Goal: Task Accomplishment & Management: Manage account settings

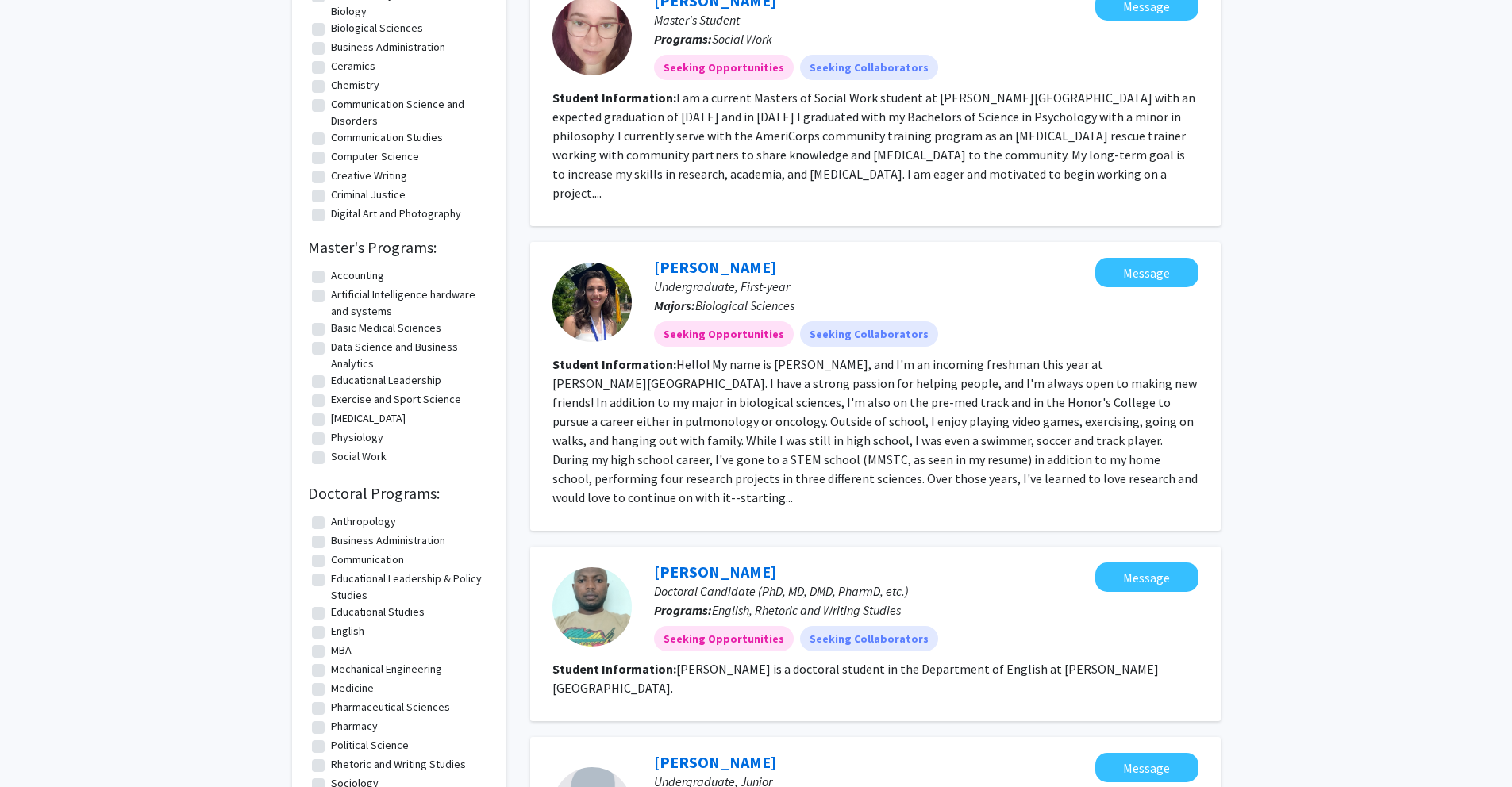
scroll to position [849, 0]
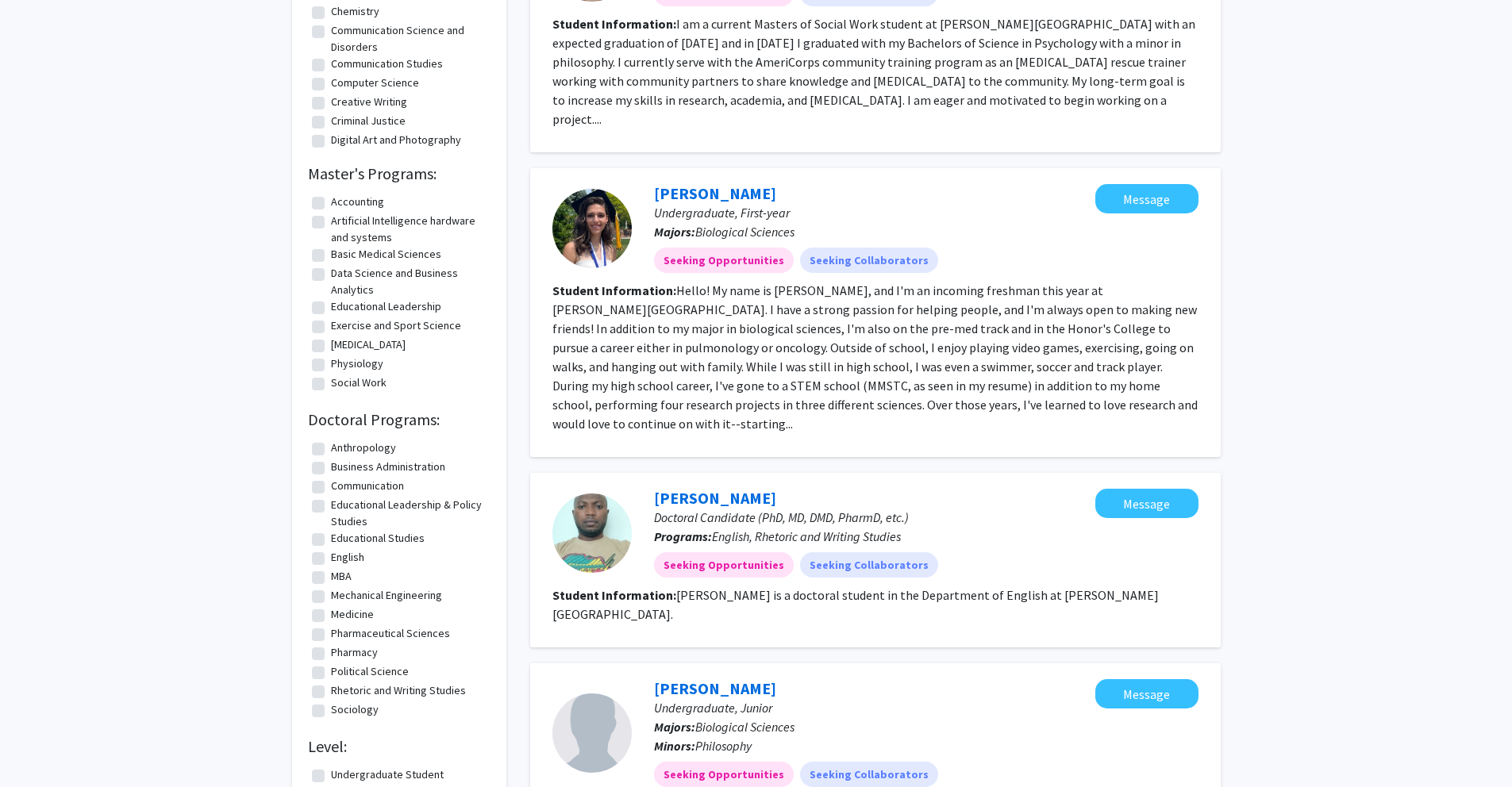
click at [979, 553] on fg-search-applicant "[PERSON_NAME] Doctoral Candidate (PhD, MD, DMD, PharmD, etc.) Programs: English…" at bounding box center [875, 560] width 646 height 143
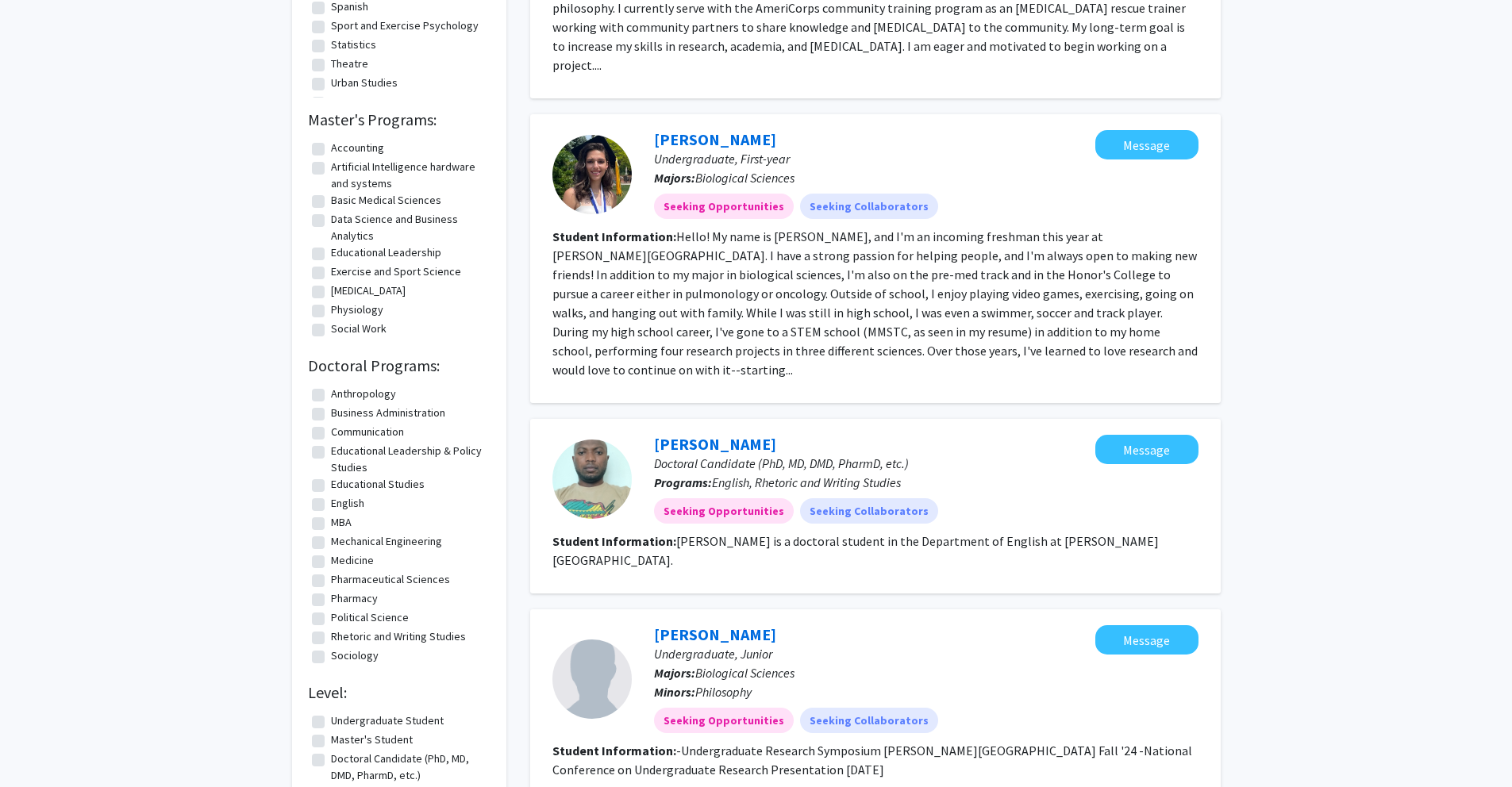
scroll to position [923, 0]
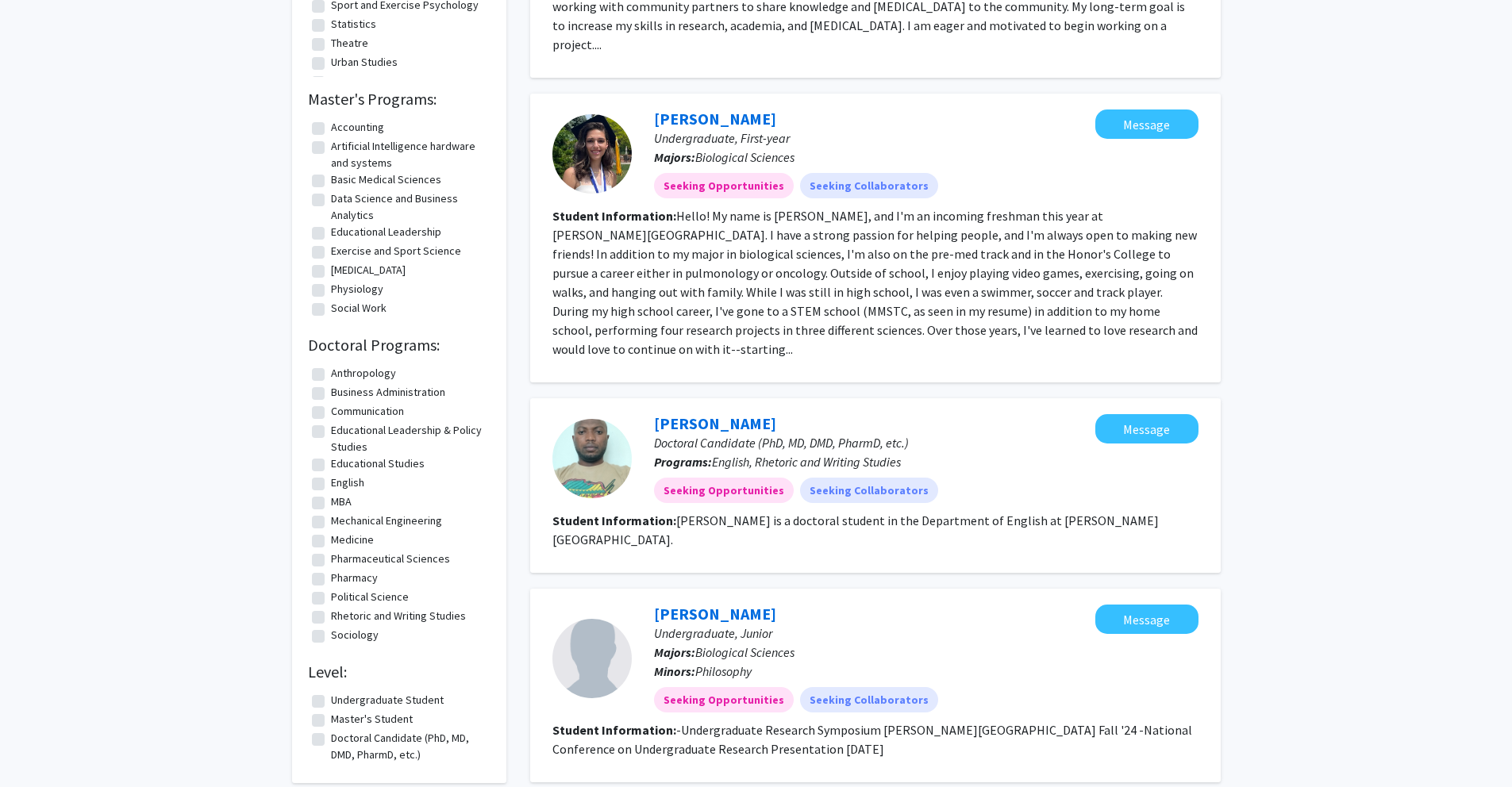
click at [331, 541] on label "Medicine" at bounding box center [352, 540] width 43 height 17
click at [331, 541] on input "Medicine" at bounding box center [335, 537] width 10 height 10
checkbox input "true"
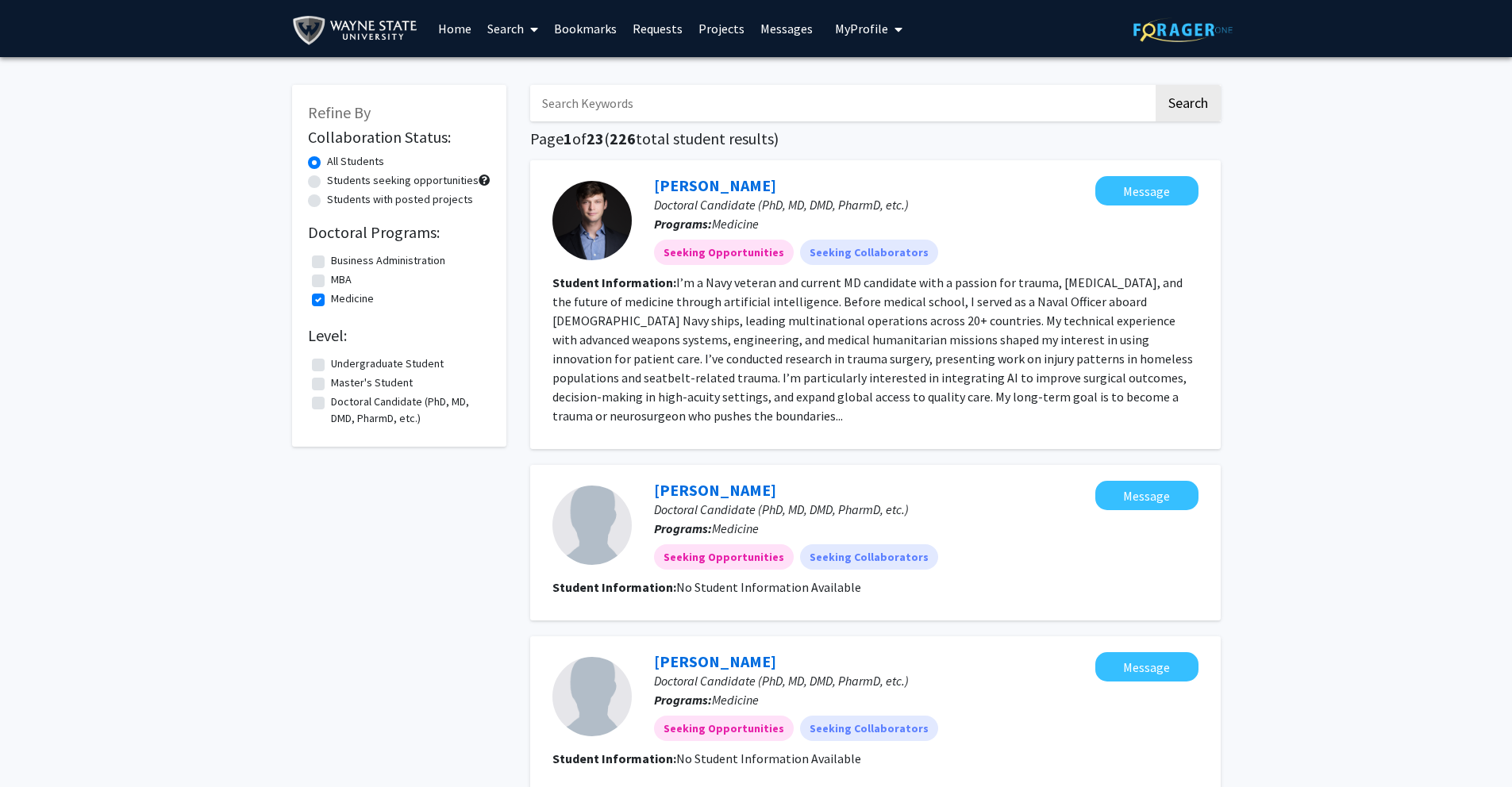
click at [331, 401] on label "Doctoral Candidate (PhD, MD, DMD, PharmD, etc.)" at bounding box center [408, 410] width 156 height 34
click at [331, 401] on input "Doctoral Candidate (PhD, MD, DMD, PharmD, etc.)" at bounding box center [335, 398] width 10 height 10
checkbox input "true"
click at [538, 34] on icon at bounding box center [534, 30] width 8 height 13
click at [544, 75] on span "Faculty/Staff" at bounding box center [537, 73] width 116 height 32
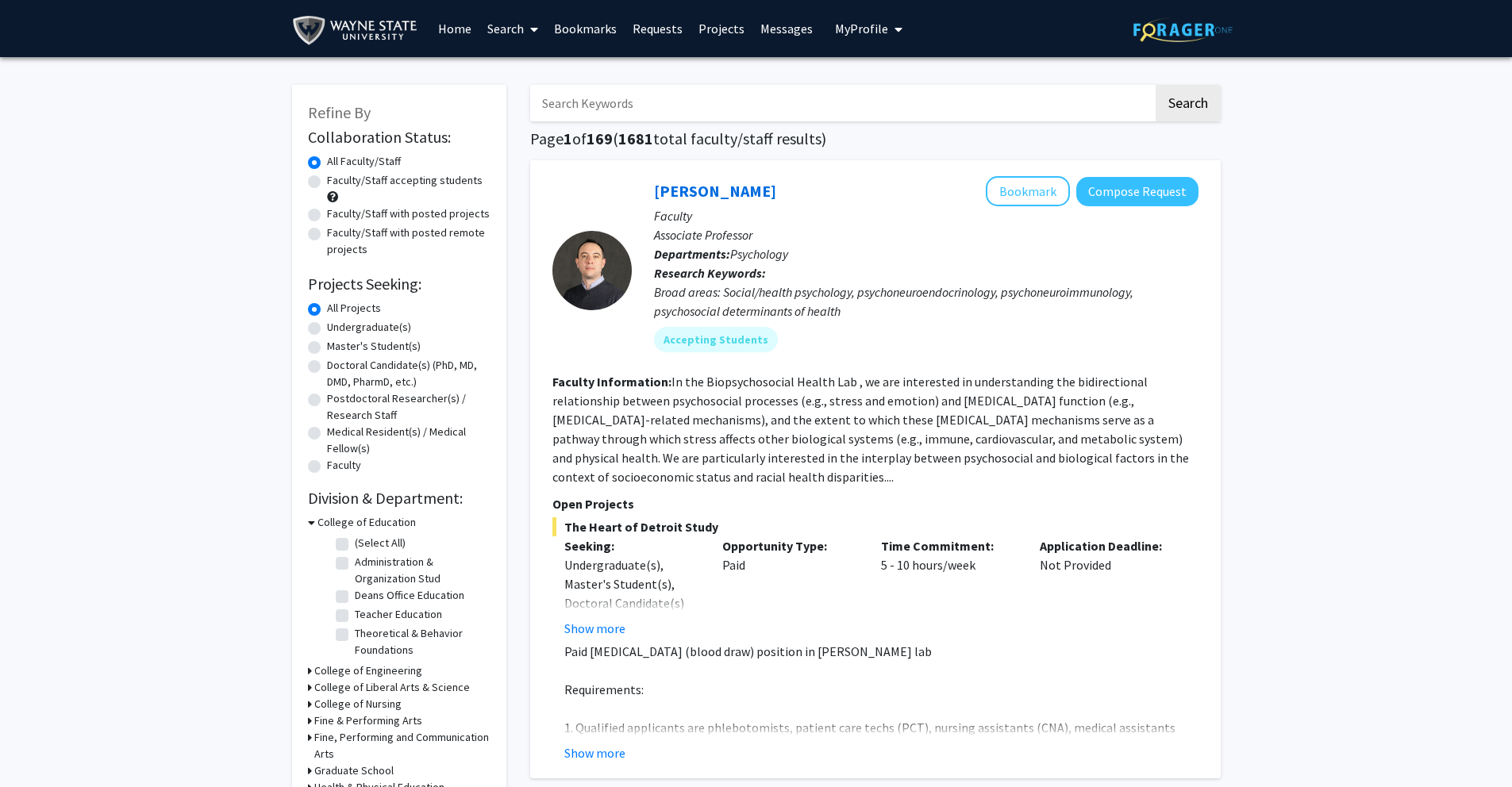
click at [327, 366] on label "Doctoral Candidate(s) (PhD, MD, DMD, PharmD, etc.)" at bounding box center [408, 374] width 164 height 34
click at [327, 366] on input "Doctoral Candidate(s) (PhD, MD, DMD, PharmD, etc.)" at bounding box center [331, 362] width 10 height 10
radio input "true"
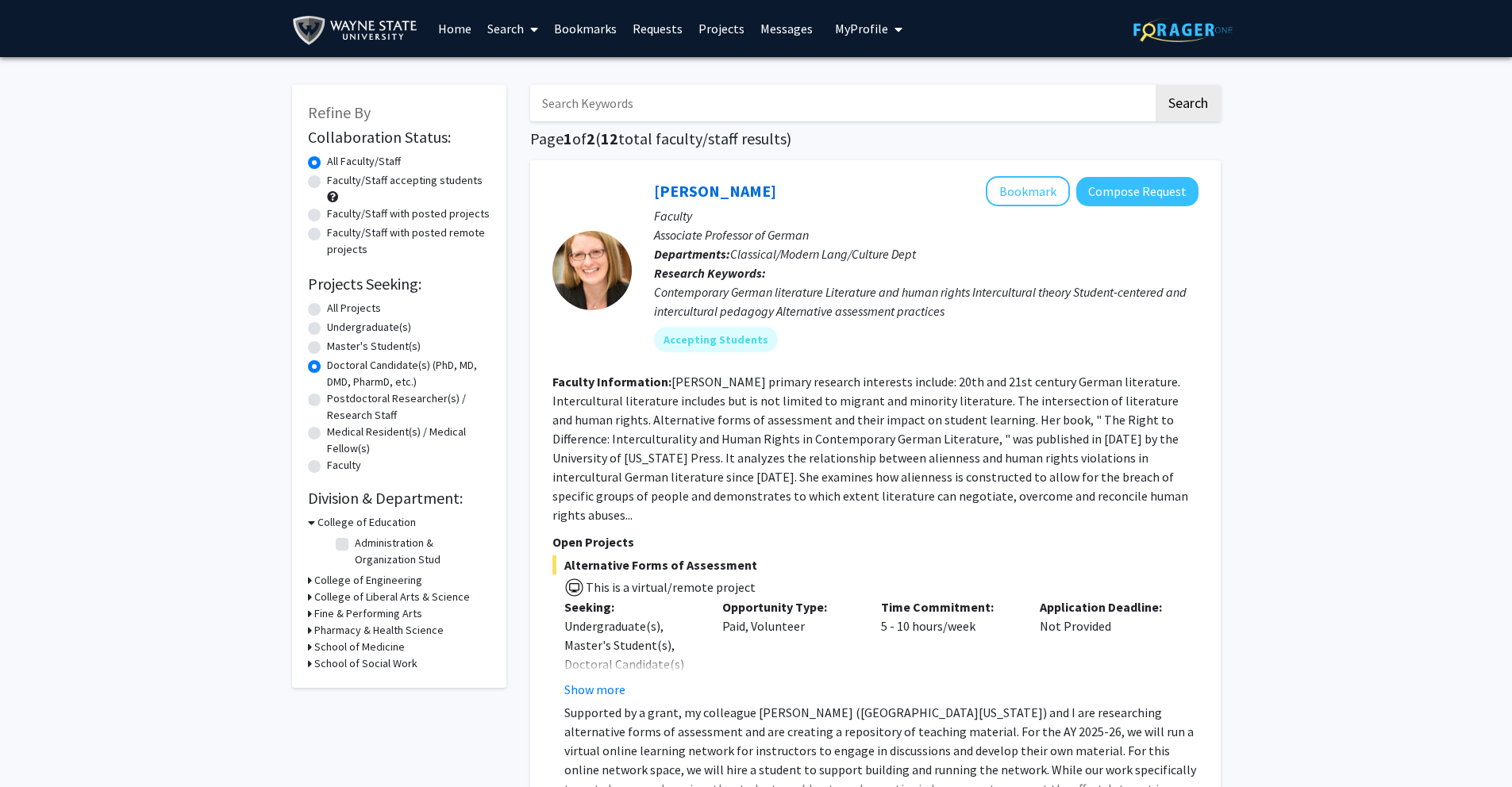
click at [327, 310] on label "All Projects" at bounding box center [353, 308] width 54 height 17
click at [327, 310] on input "All Projects" at bounding box center [331, 305] width 10 height 10
radio input "true"
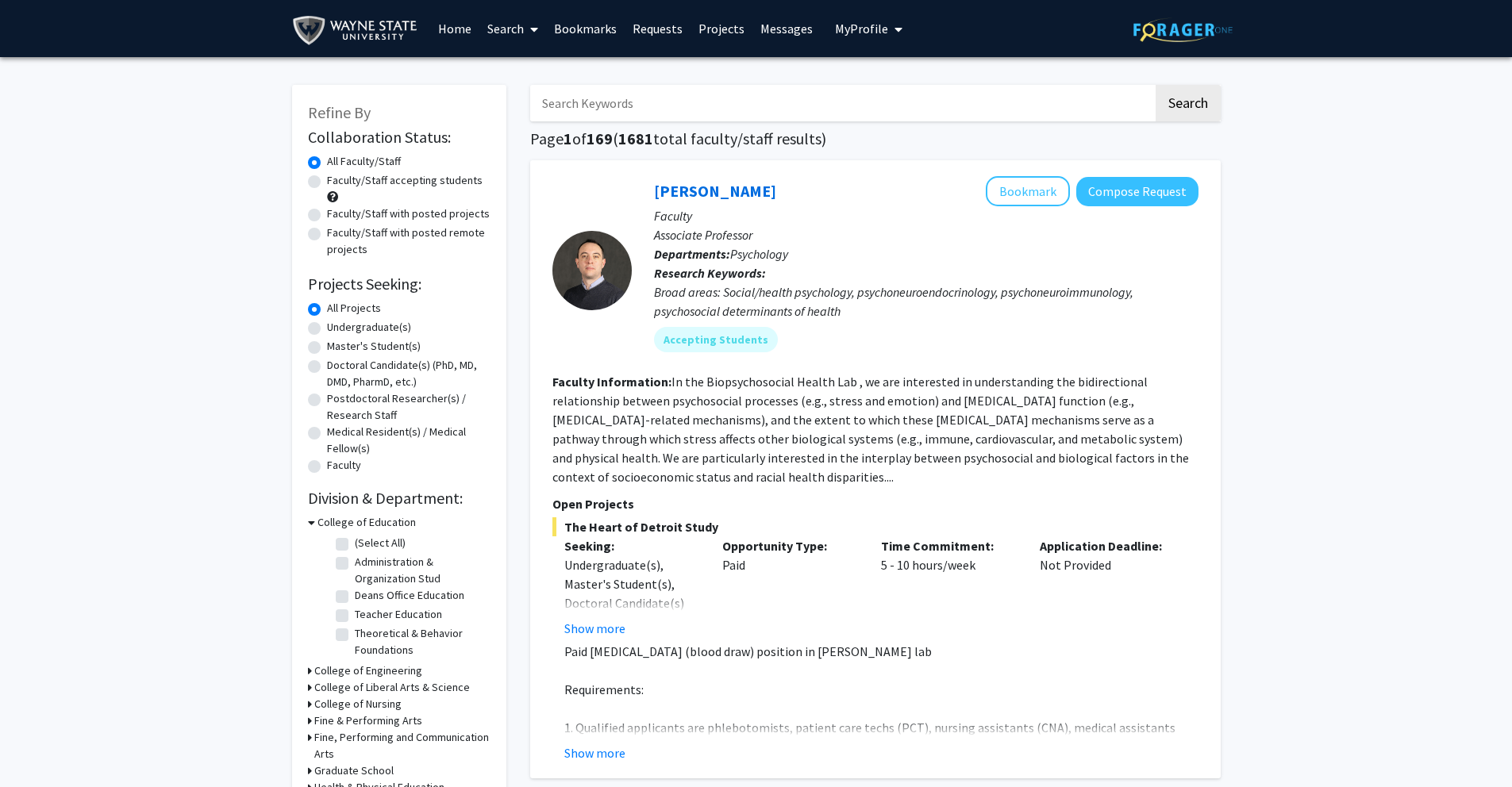
click at [327, 181] on label "Faculty/Staff accepting students" at bounding box center [404, 181] width 156 height 17
click at [327, 181] on input "Faculty/Staff accepting students" at bounding box center [331, 177] width 10 height 10
radio input "true"
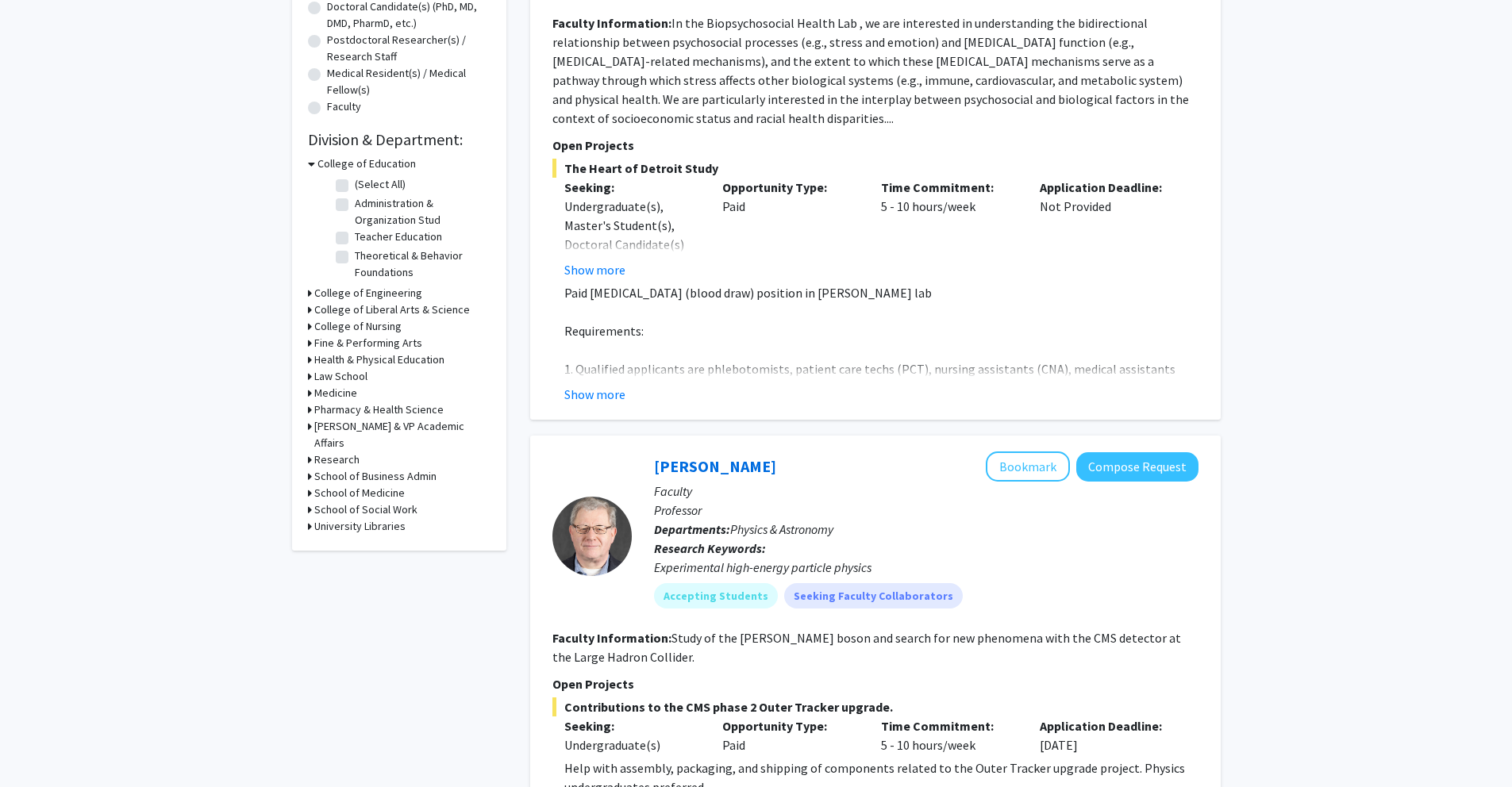
scroll to position [373, 0]
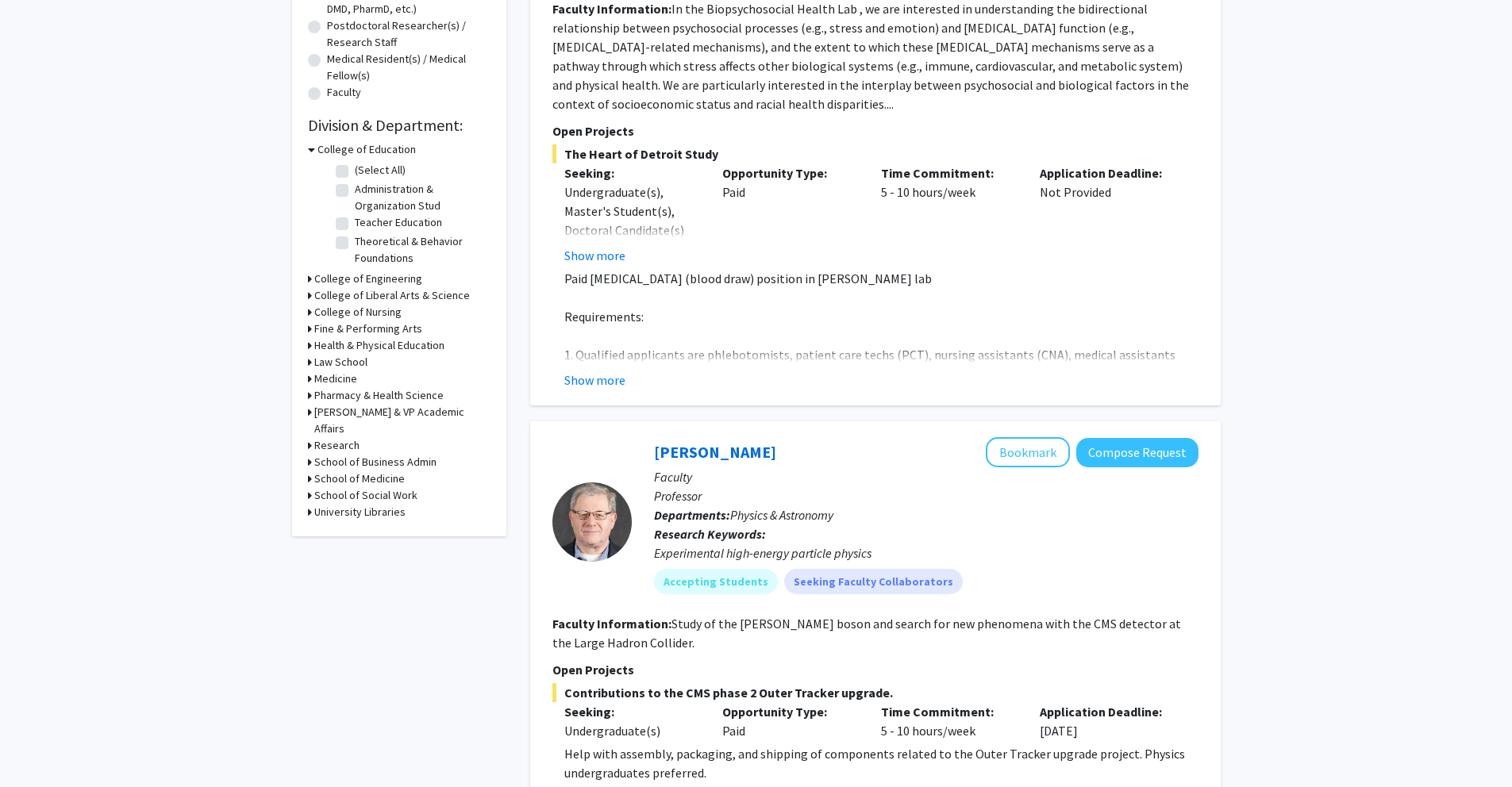
click at [339, 470] on h3 "School of Medicine" at bounding box center [360, 478] width 91 height 17
click at [355, 513] on label "Ophthalmology Visual Anatomical Sci" at bounding box center [421, 530] width 132 height 34
click at [355, 513] on input "Ophthalmology Visual Anatomical Sci" at bounding box center [360, 518] width 10 height 10
checkbox input "true"
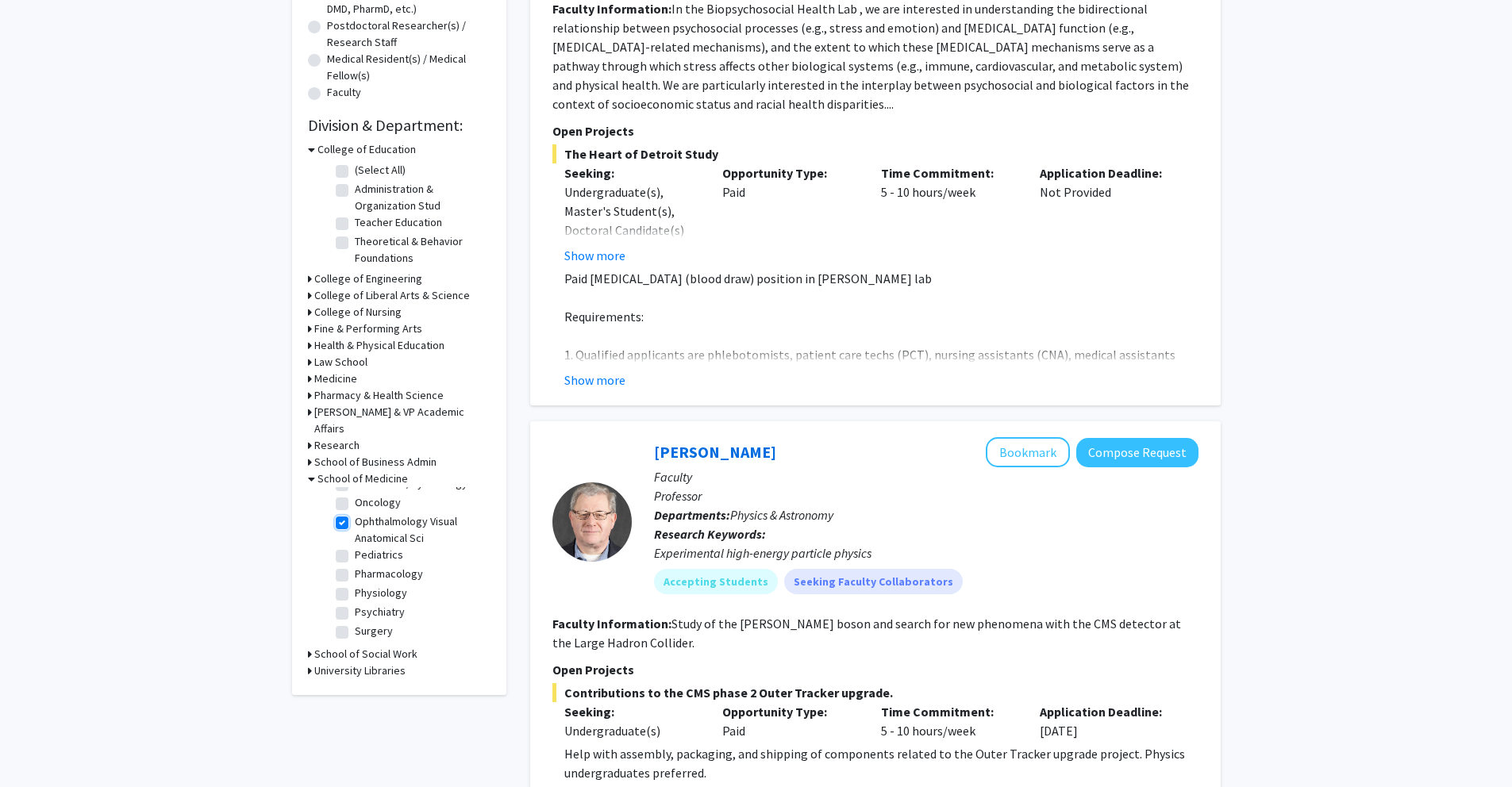
checkbox input "true"
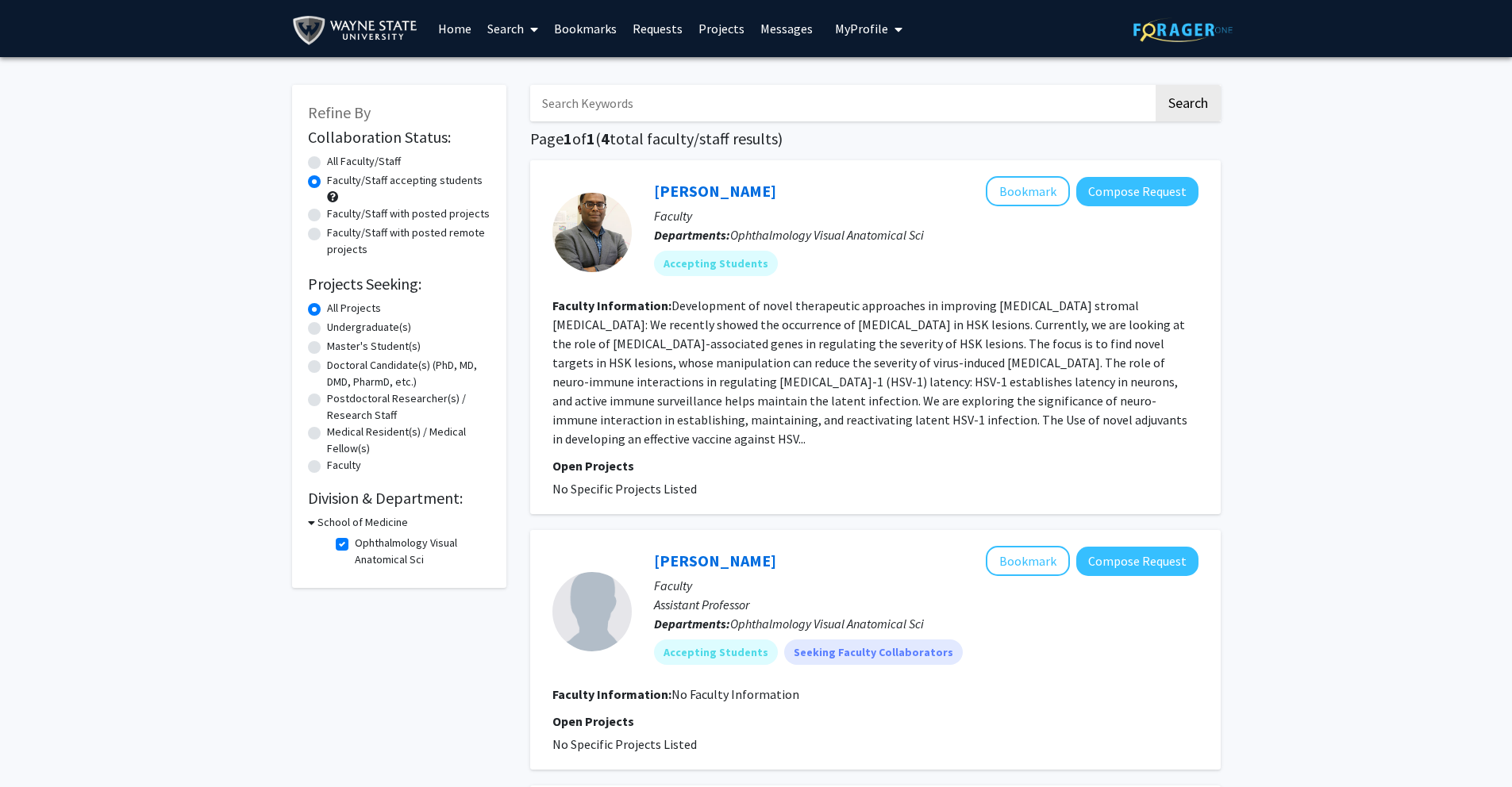
click at [859, 40] on button "My Profile" at bounding box center [868, 28] width 77 height 57
click at [890, 87] on span "View Profile" at bounding box center [934, 91] width 96 height 18
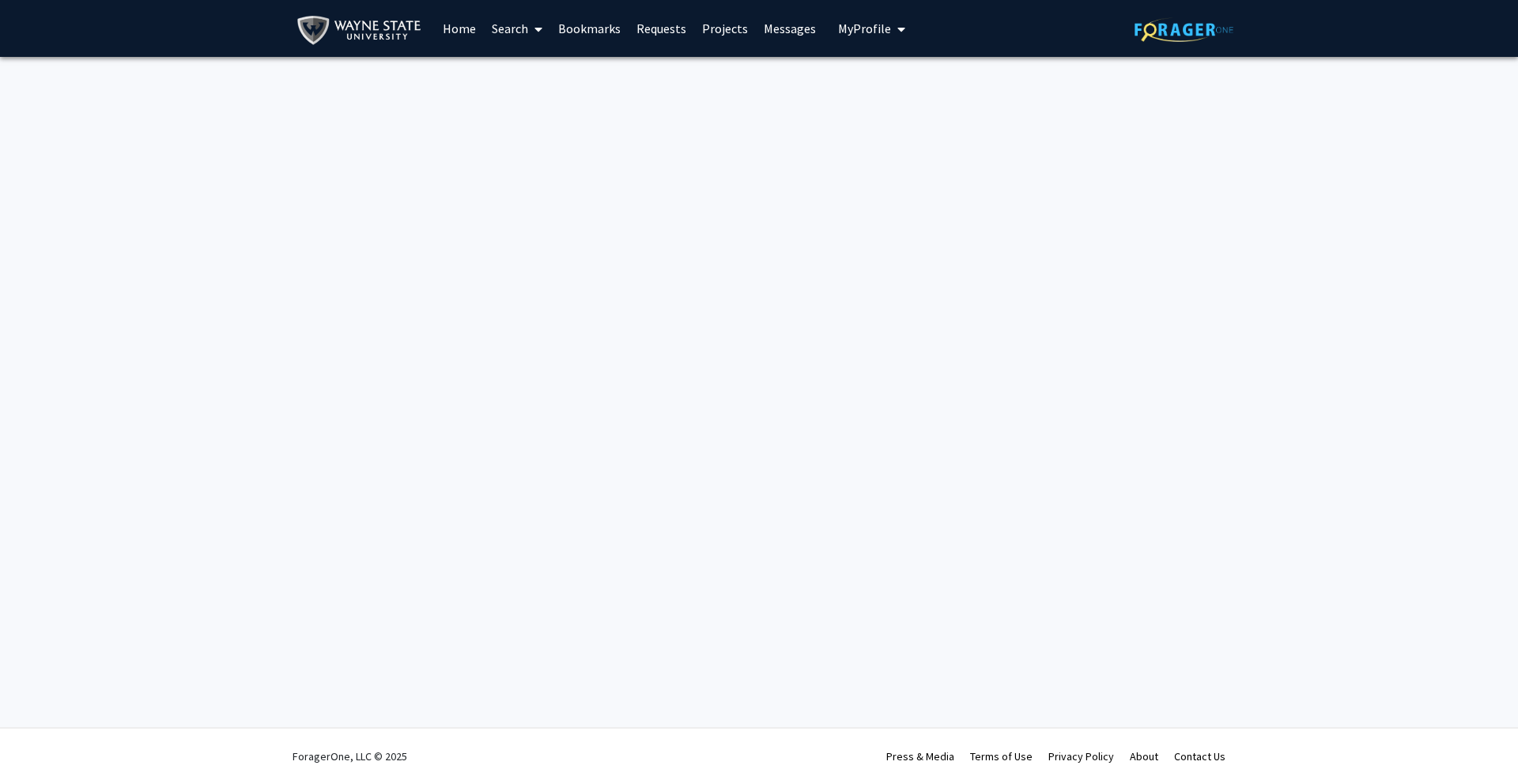
click at [884, 30] on button "My Profile" at bounding box center [871, 28] width 77 height 57
click at [888, 89] on span "View Profile" at bounding box center [936, 91] width 96 height 18
click at [1153, 34] on img at bounding box center [1184, 30] width 99 height 25
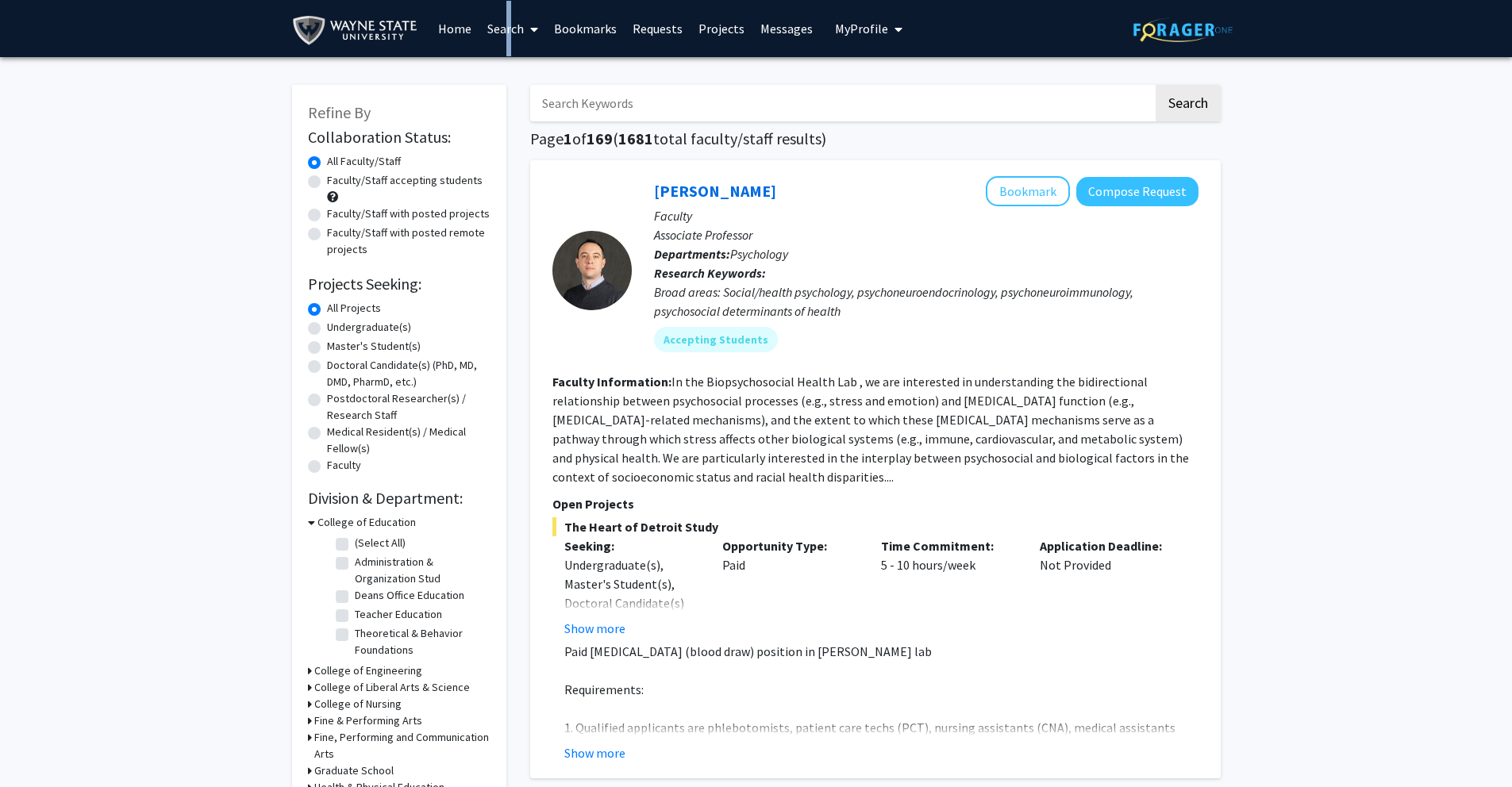
click at [500, 26] on link "Search" at bounding box center [512, 28] width 67 height 55
click at [835, 29] on span "My Profile" at bounding box center [861, 29] width 53 height 16
click at [840, 26] on span "My Profile" at bounding box center [861, 29] width 53 height 16
click at [845, 30] on span "My Profile" at bounding box center [861, 29] width 53 height 16
click at [864, 120] on link "Account Settings" at bounding box center [917, 123] width 143 height 19
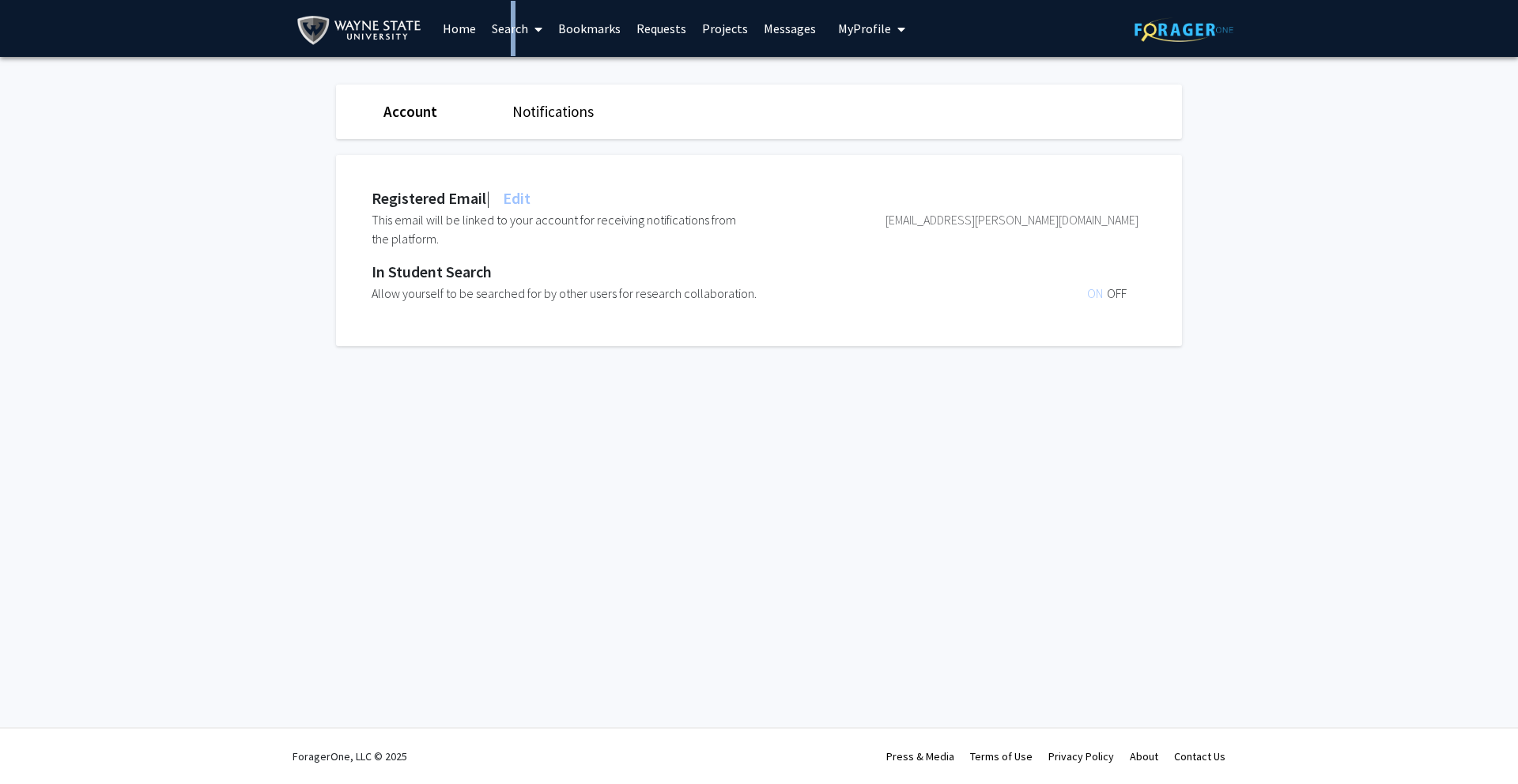
click at [880, 36] on button "My Profile" at bounding box center [871, 28] width 77 height 57
click at [888, 83] on span "View Profile" at bounding box center [936, 91] width 96 height 18
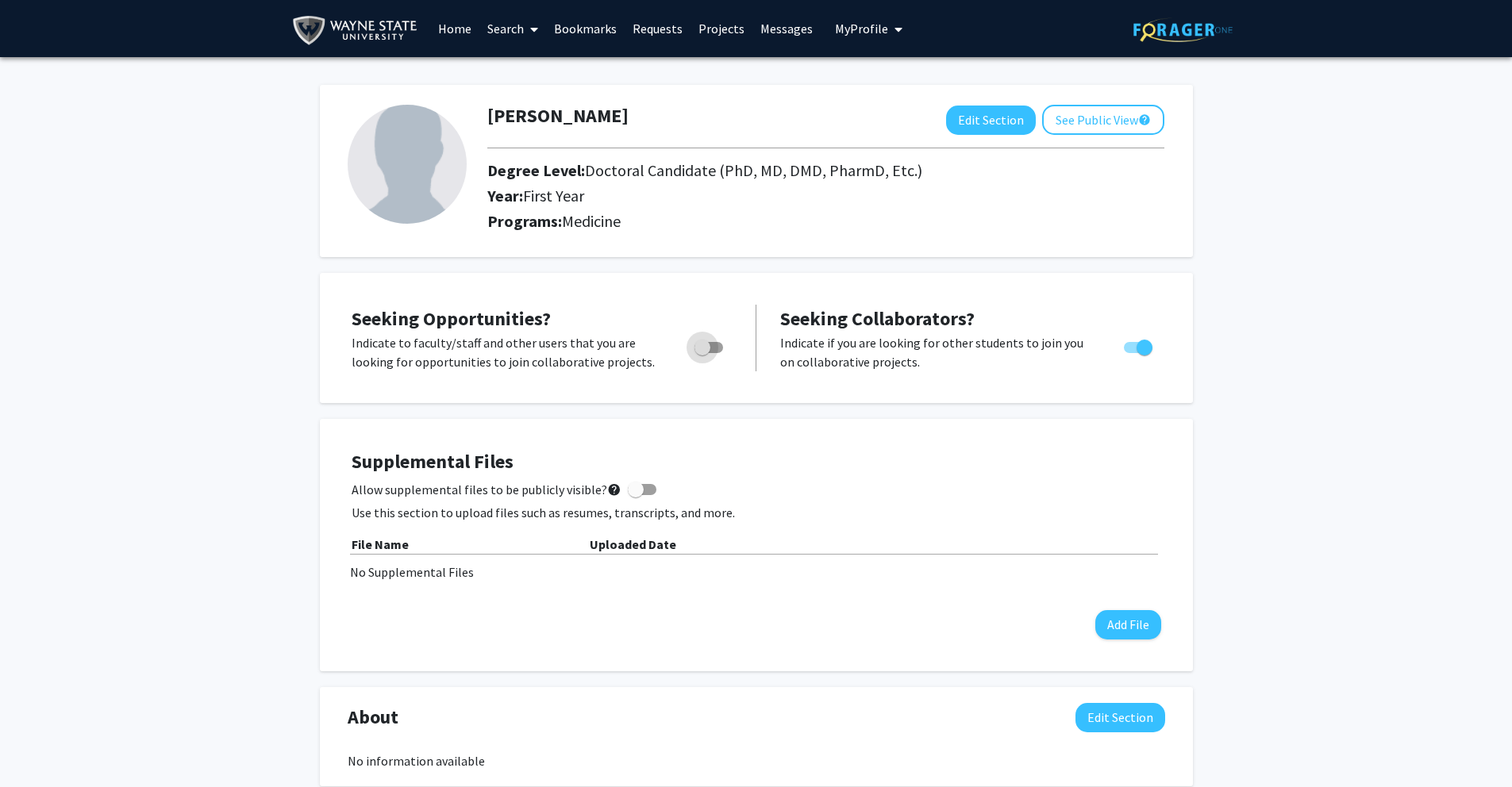
click at [705, 347] on span "Toggle" at bounding box center [702, 347] width 16 height 16
click at [702, 353] on input "Are you actively seeking opportunities?" at bounding box center [701, 353] width 1 height 1
checkbox input "true"
click at [1142, 347] on span "Toggle" at bounding box center [1144, 347] width 16 height 16
click at [1132, 353] on input "Would you like to receive other student requests to work with you?" at bounding box center [1131, 353] width 1 height 1
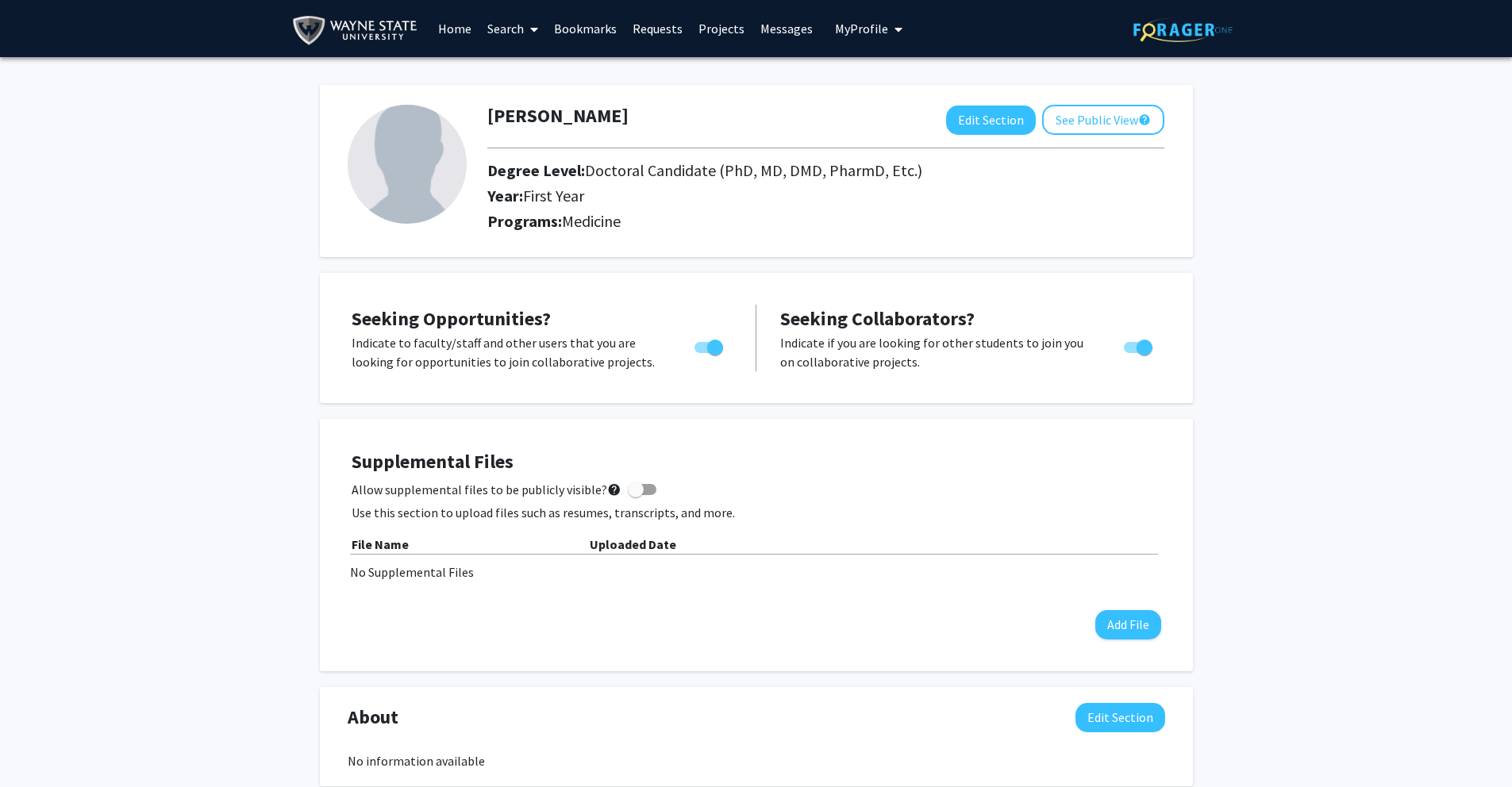
checkbox input "false"
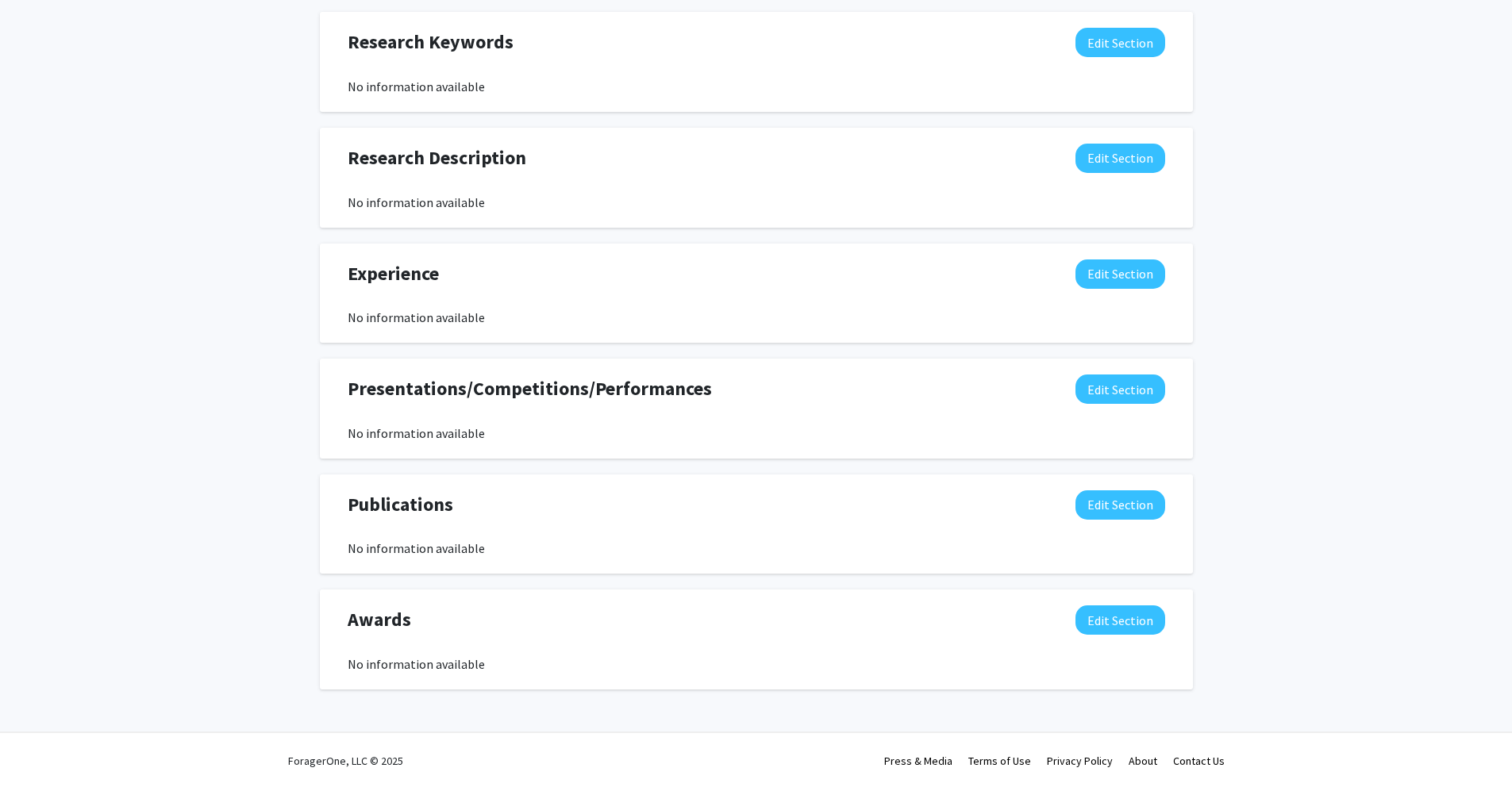
scroll to position [792, 0]
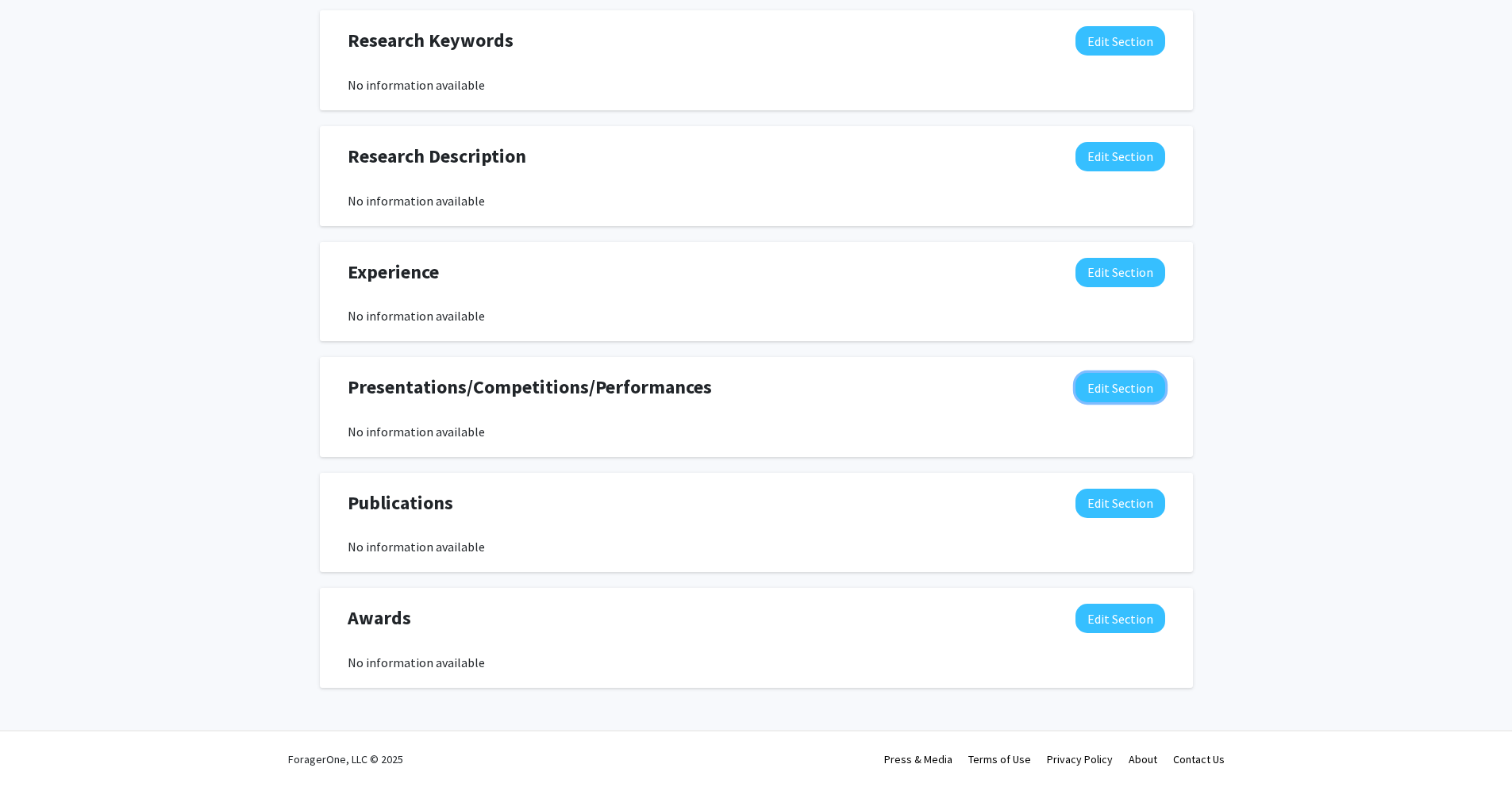
click at [1136, 377] on button "Edit Section" at bounding box center [1120, 387] width 90 height 30
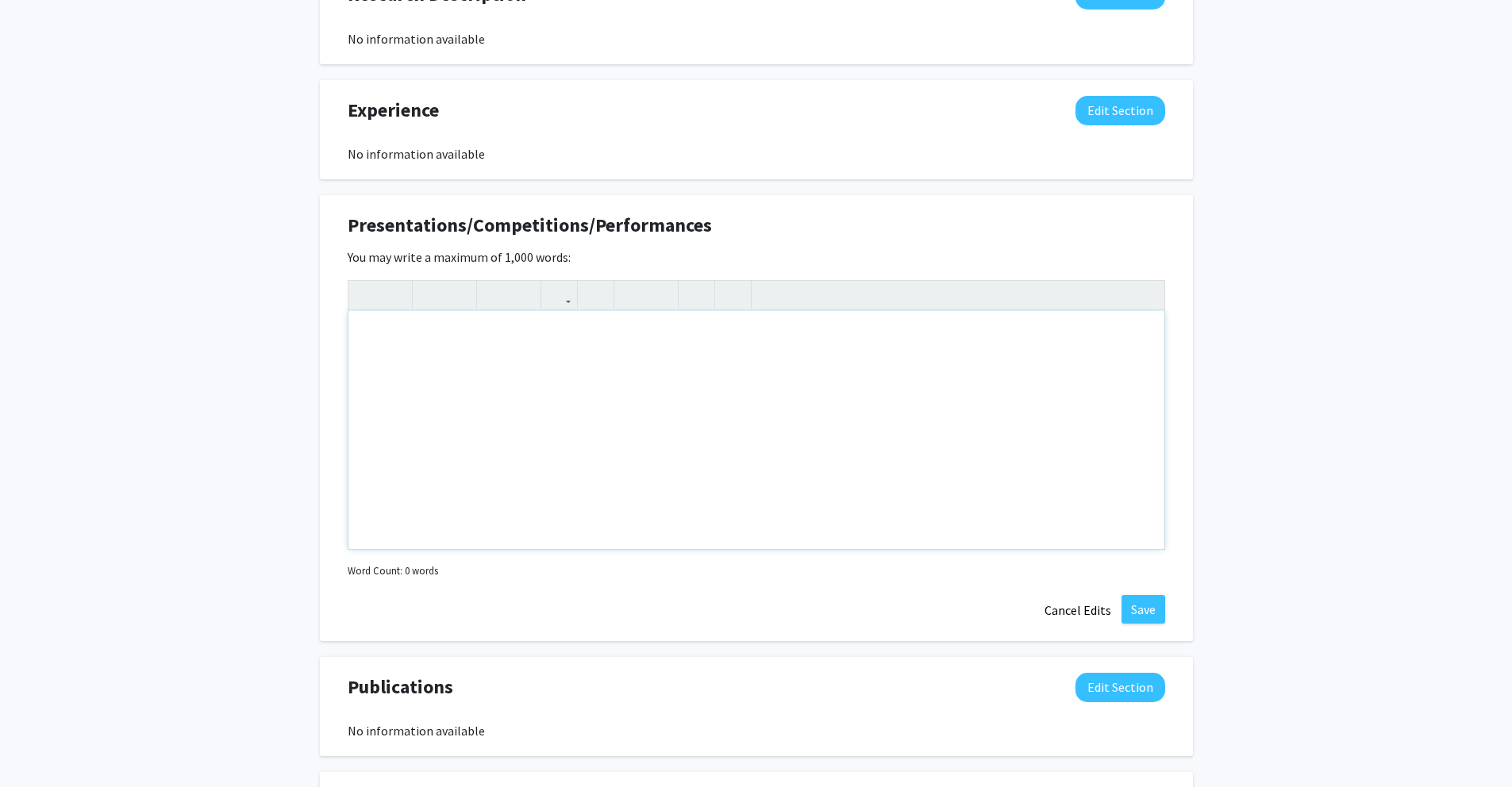
scroll to position [965, 0]
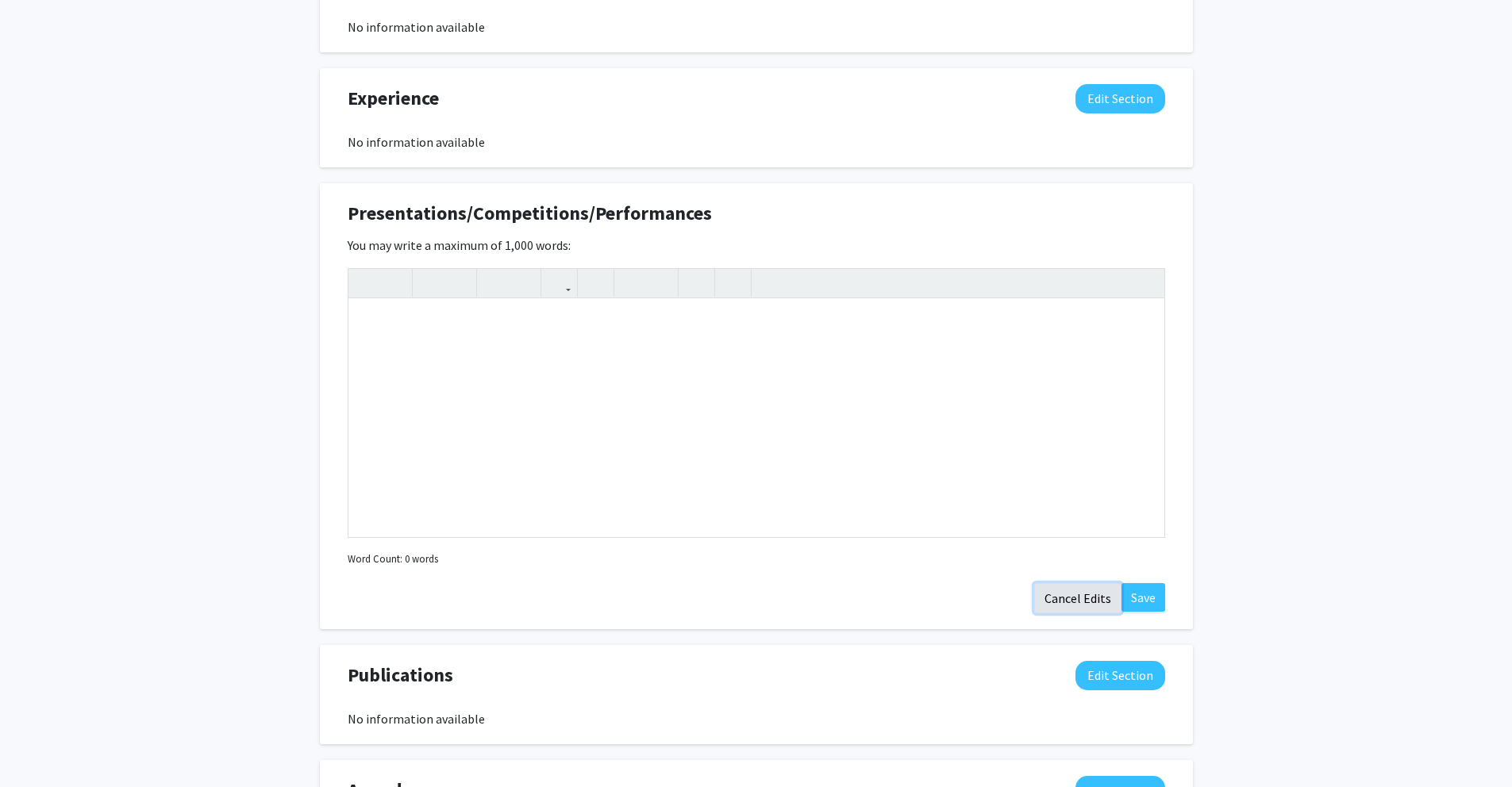
click at [1098, 601] on button "Cancel Edits" at bounding box center [1077, 598] width 87 height 30
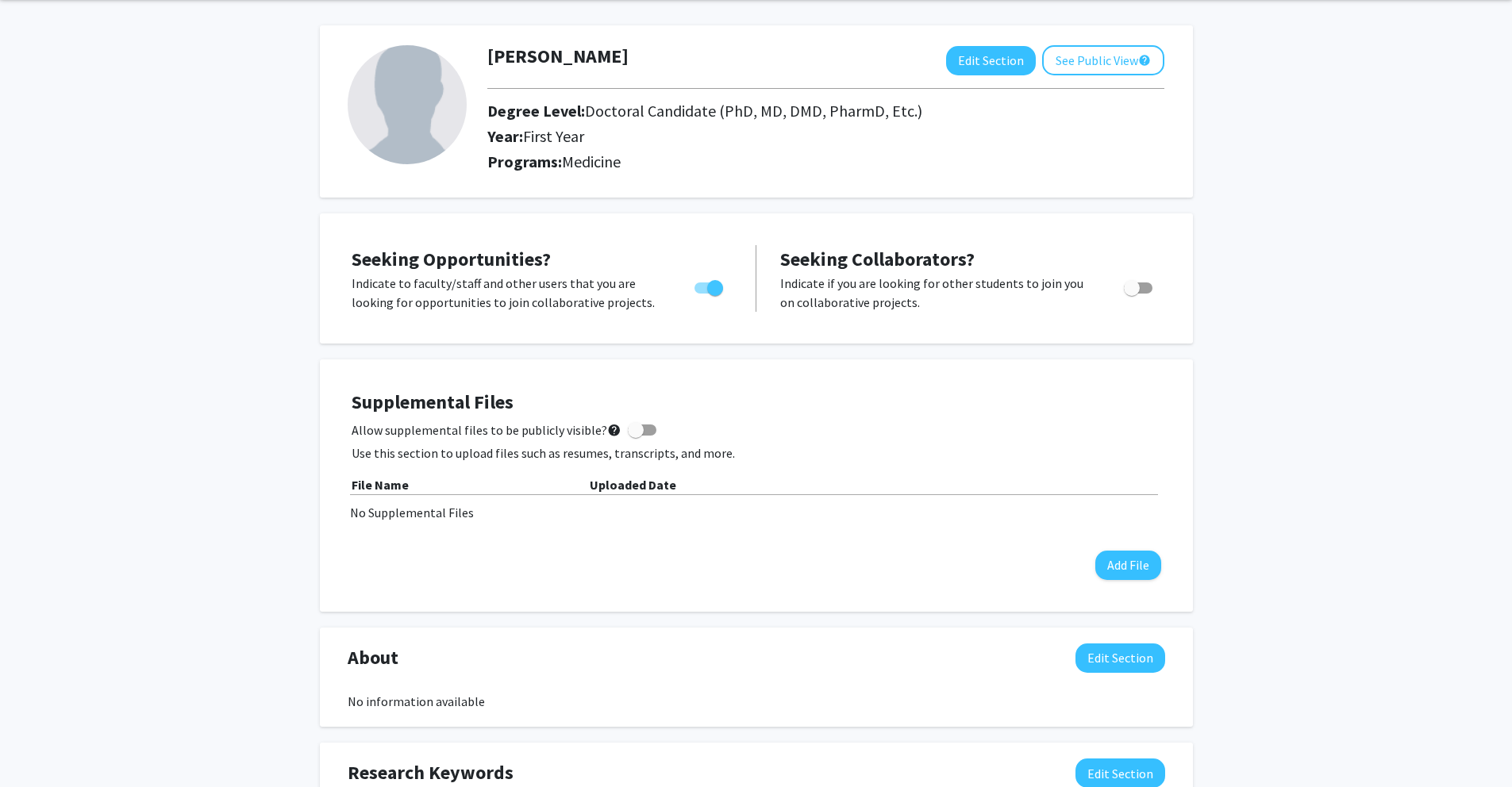
scroll to position [0, 0]
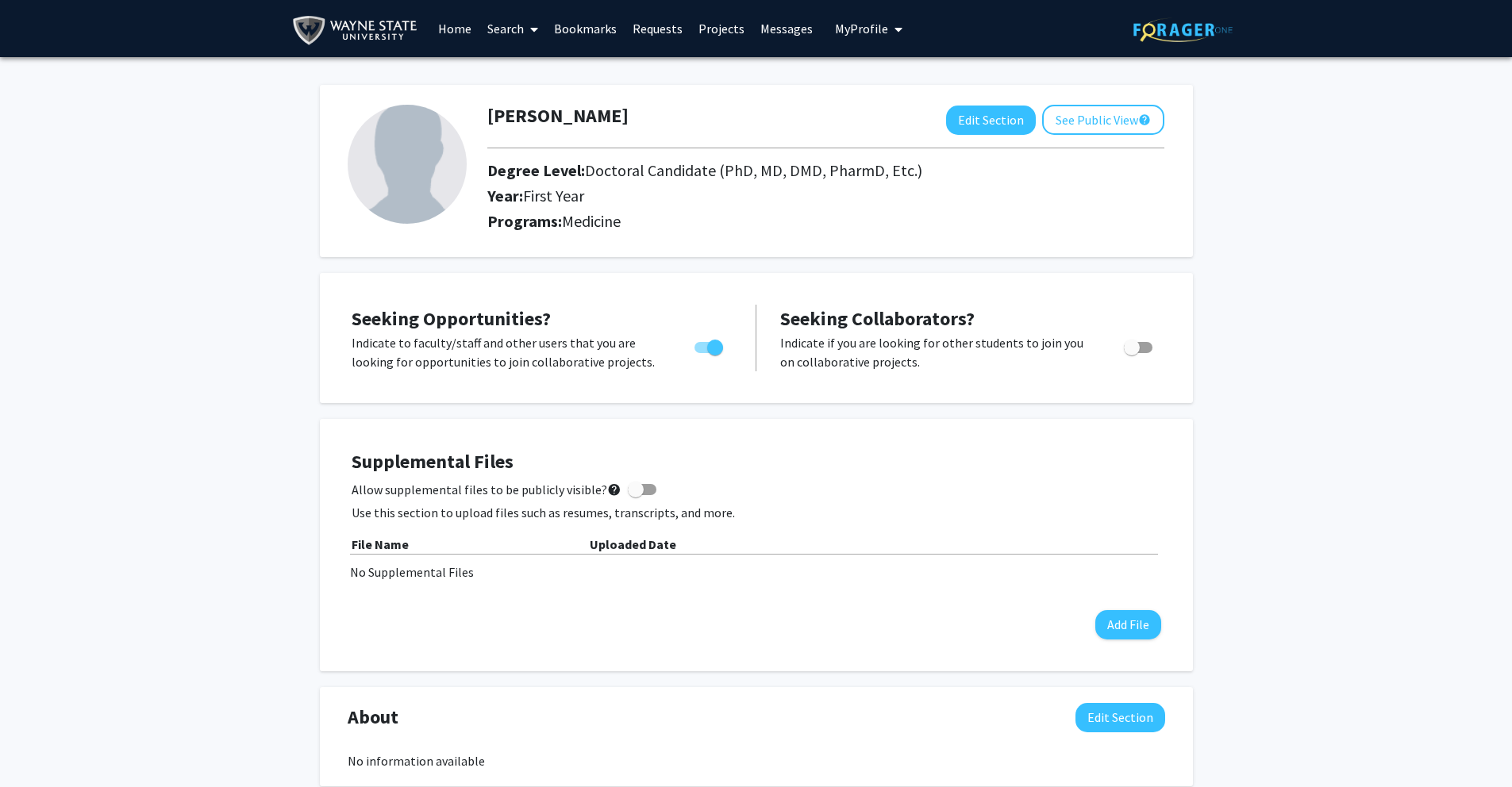
click at [894, 30] on icon "My profile dropdown to access profile and logout" at bounding box center [898, 30] width 8 height 13
